Goal: Task Accomplishment & Management: Use online tool/utility

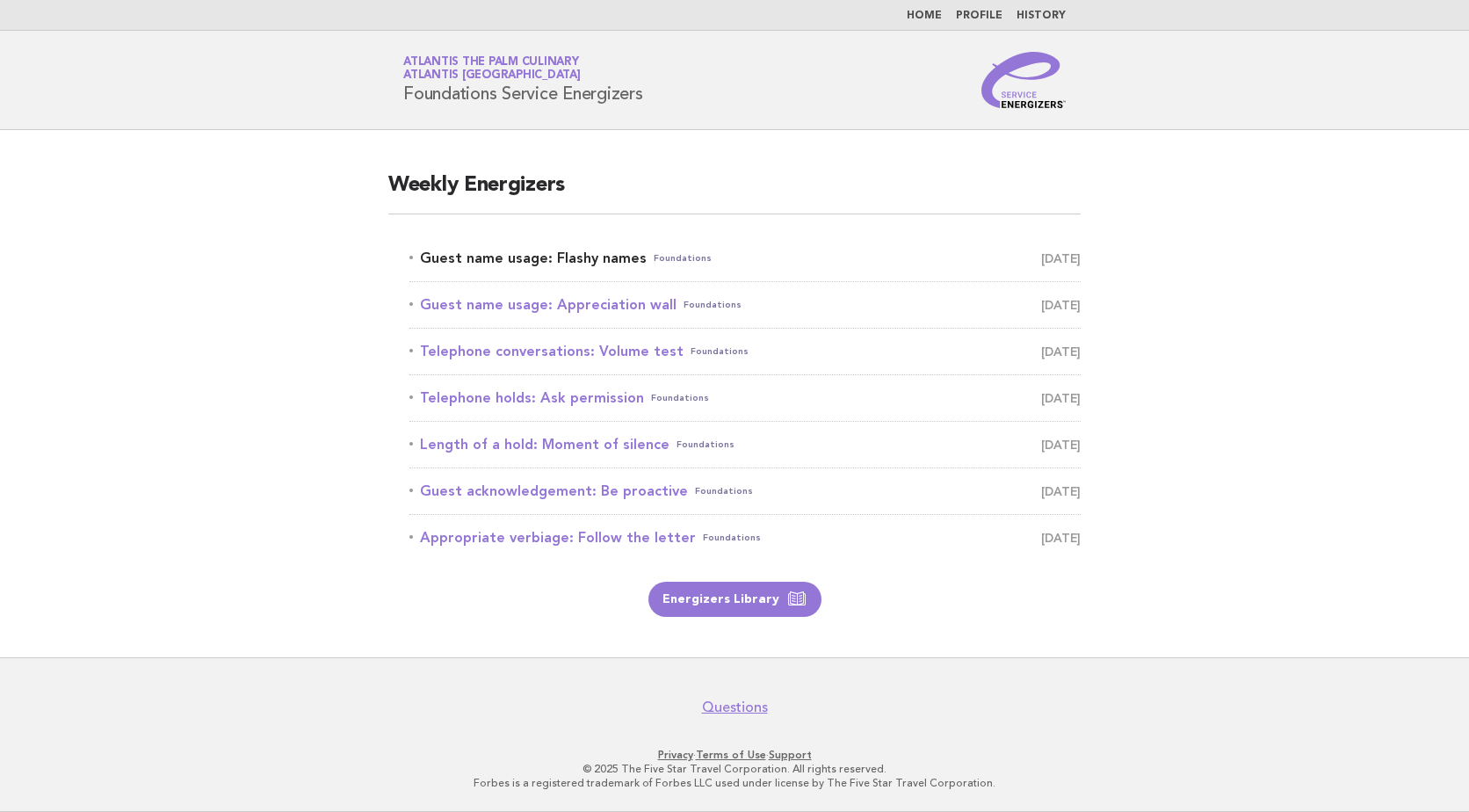
click at [579, 262] on link "Guest name usage: Flashy names Foundations August 17" at bounding box center [745, 258] width 671 height 24
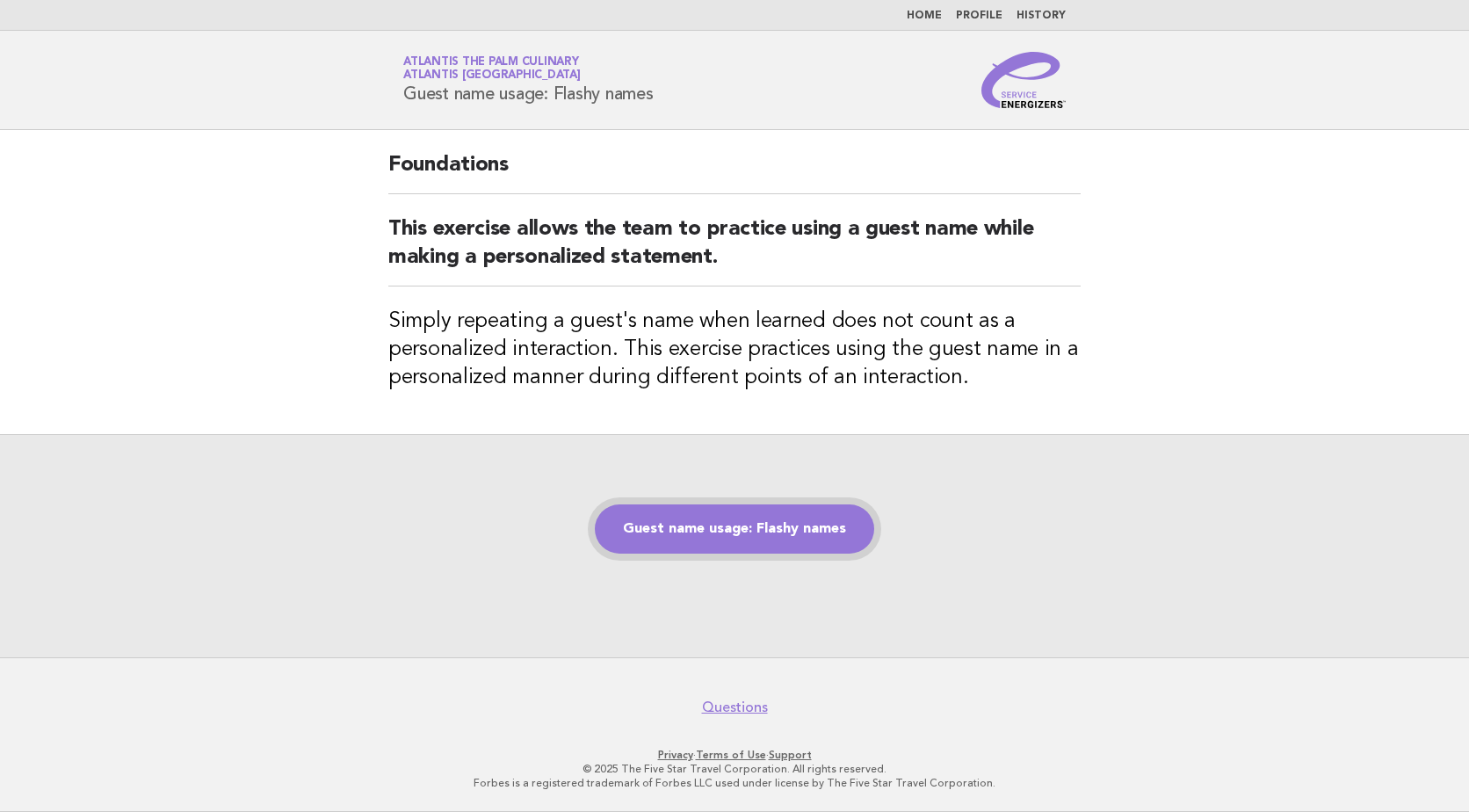
click at [800, 536] on link "Guest name usage: Flashy names" at bounding box center [734, 529] width 280 height 50
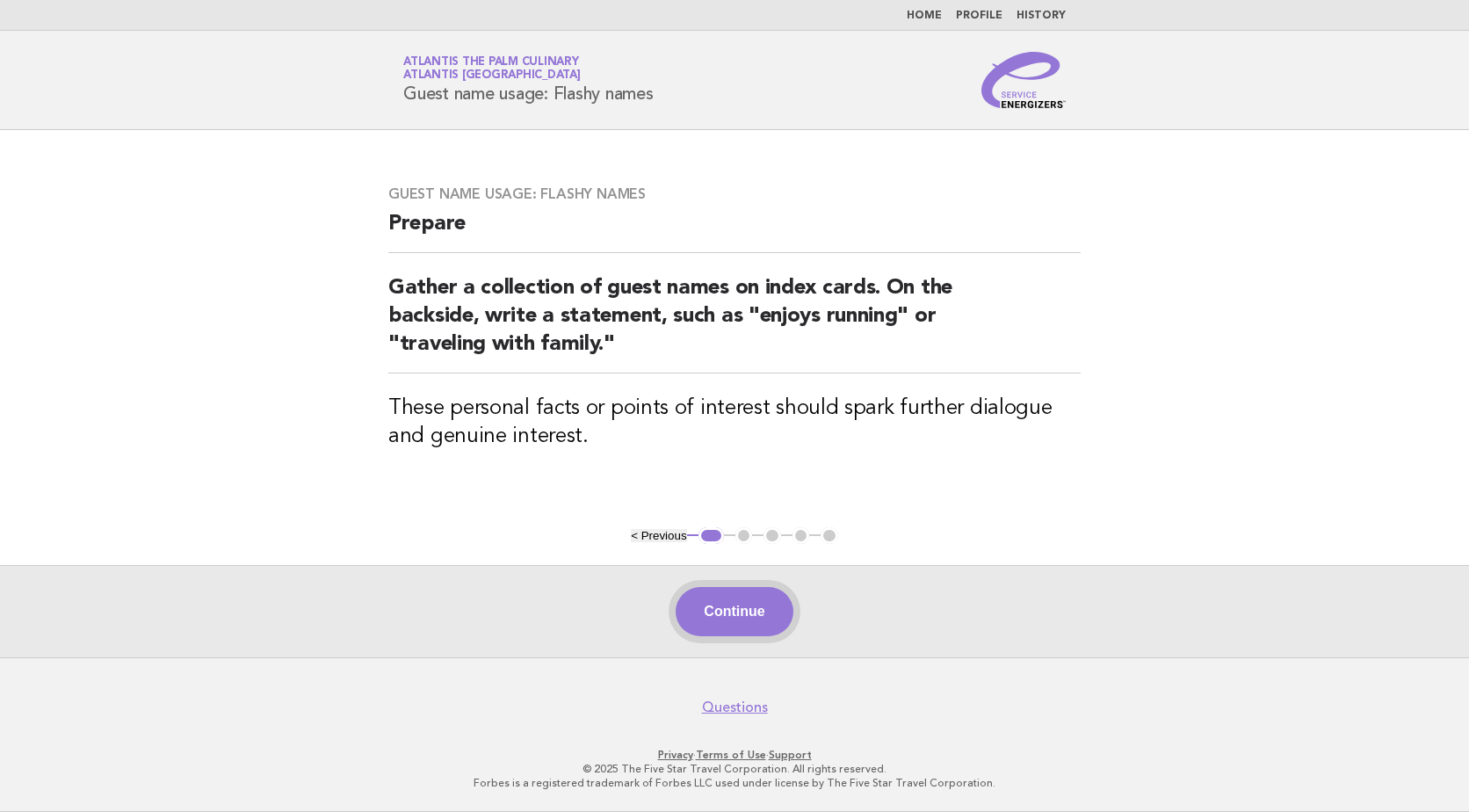
click at [756, 621] on button "Continue" at bounding box center [734, 611] width 117 height 50
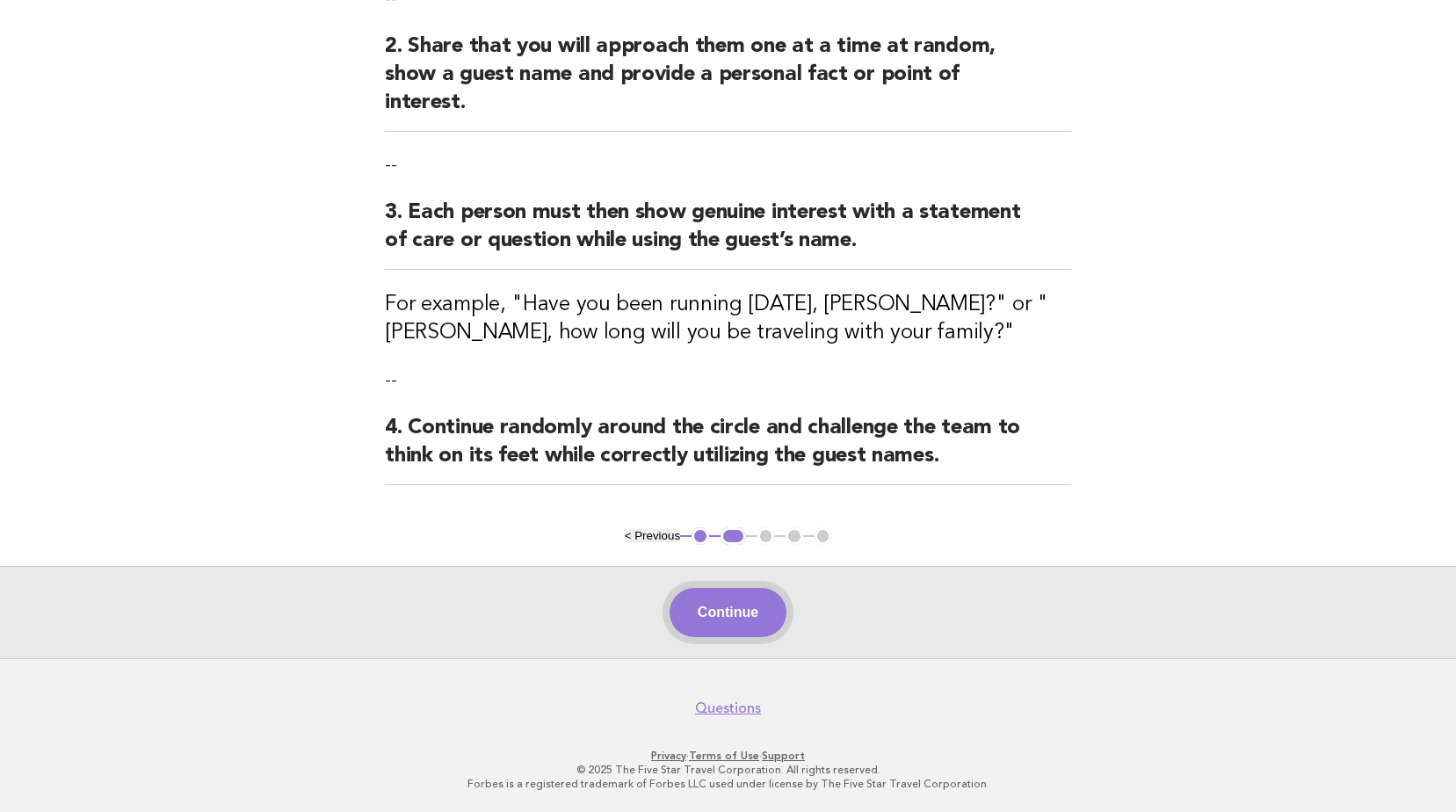
click at [755, 613] on button "Continue" at bounding box center [728, 612] width 117 height 50
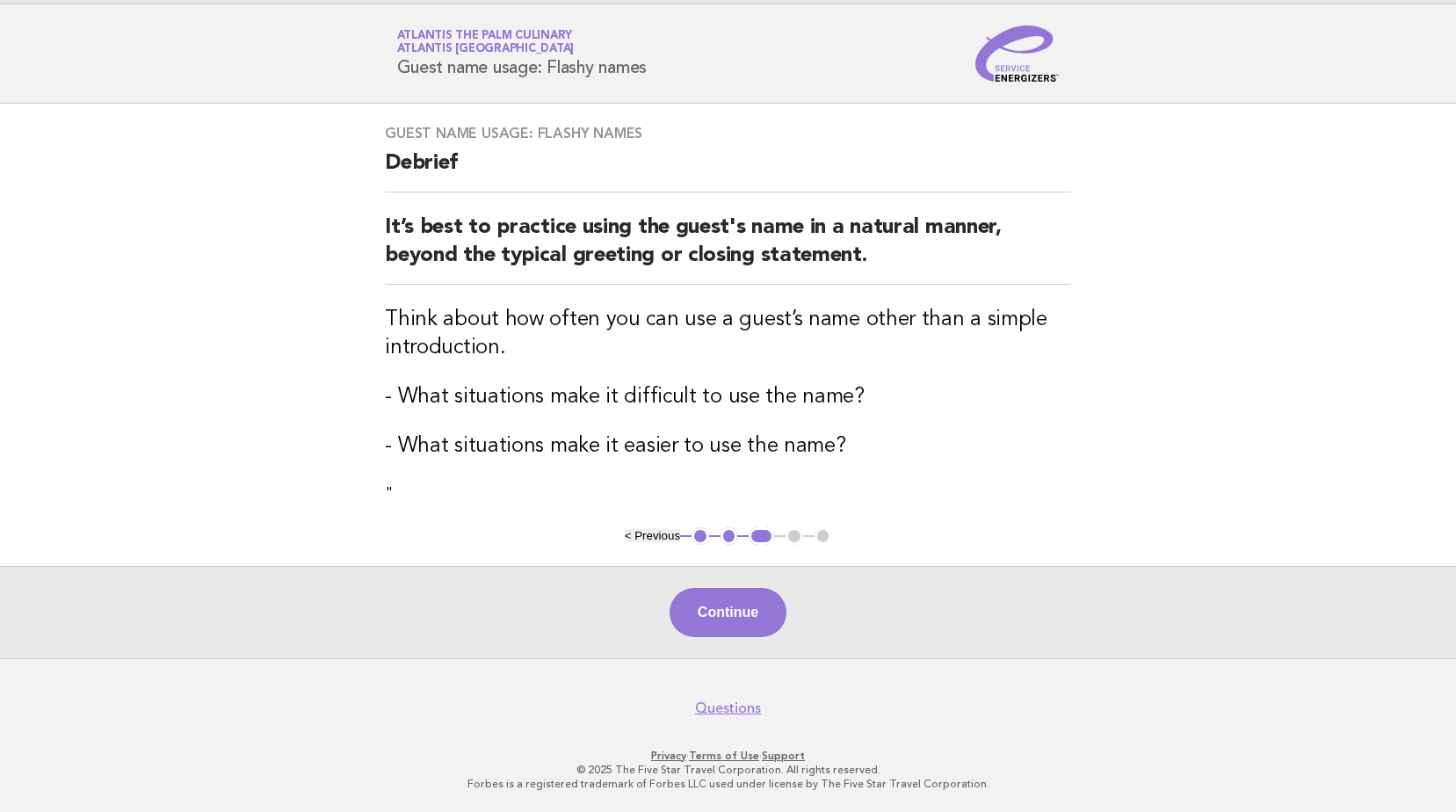
click at [746, 594] on button "Continue" at bounding box center [728, 612] width 117 height 50
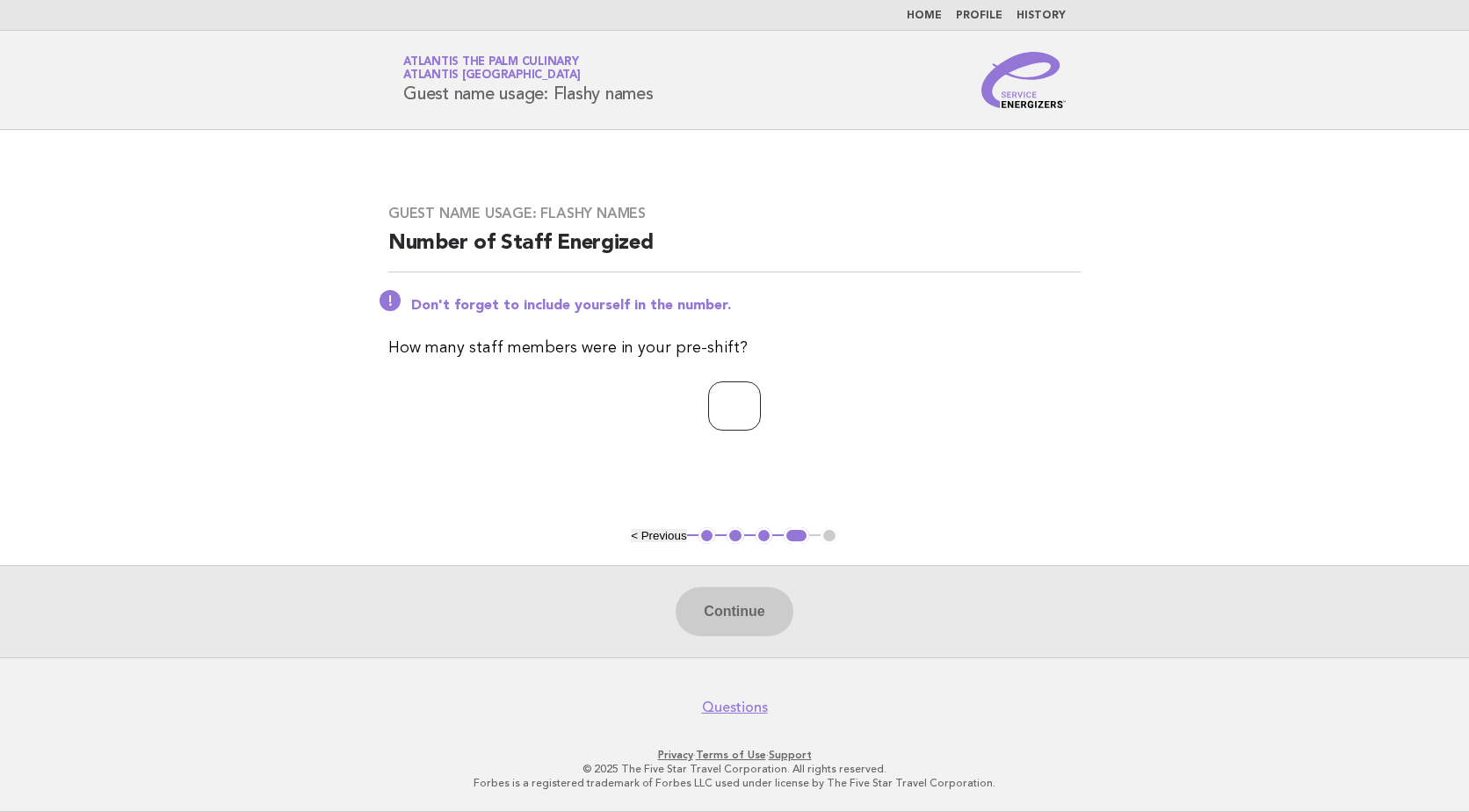
click at [758, 396] on input "*" at bounding box center [734, 406] width 52 height 50
type input "*"
click at [989, 492] on main "Guest name usage: Flashy names Number of Staff Energized Don't forget to includ…" at bounding box center [734, 393] width 1469 height 527
click at [716, 627] on button "Continue" at bounding box center [734, 611] width 117 height 50
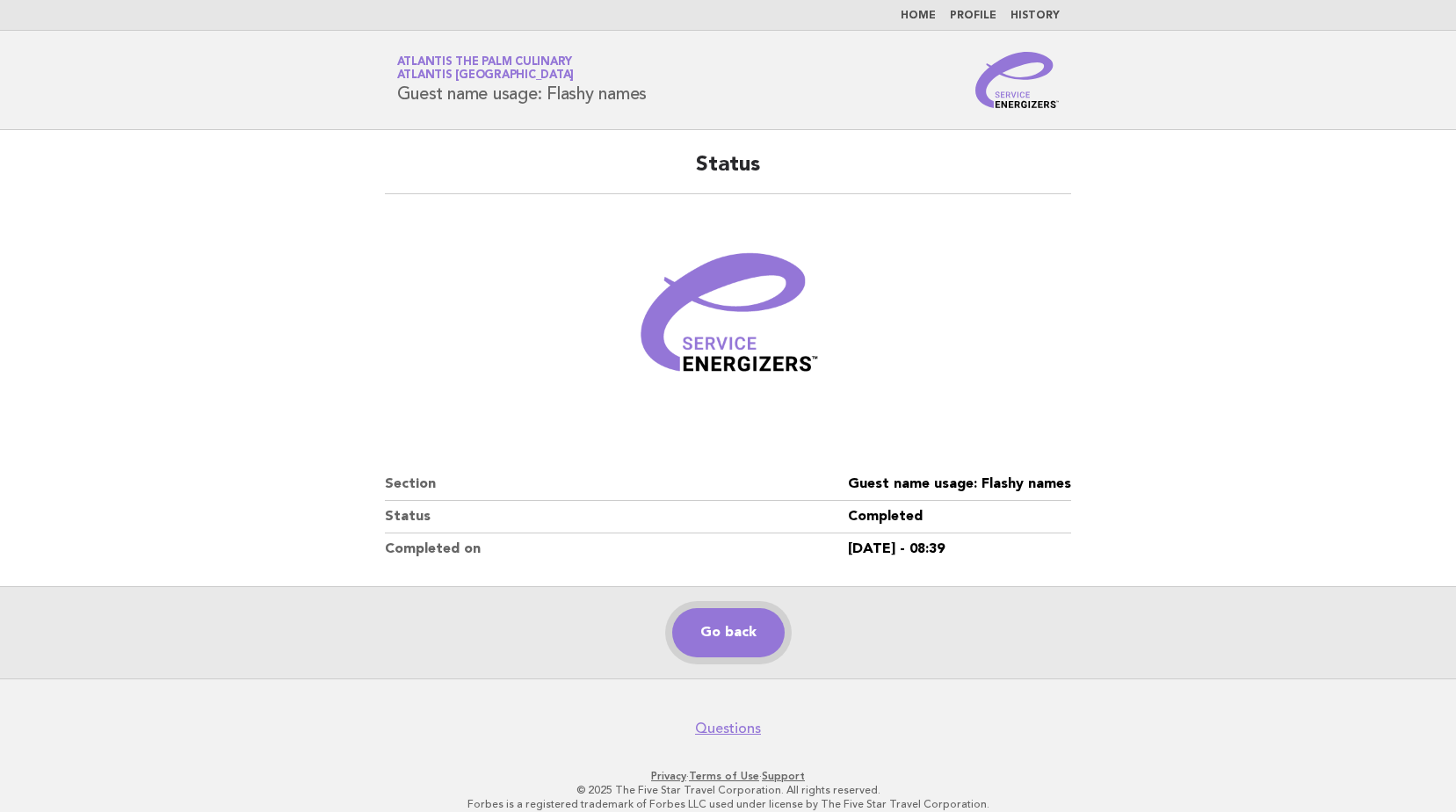
click at [720, 612] on link "Go back" at bounding box center [728, 632] width 112 height 50
